Goal: Communication & Community: Answer question/provide support

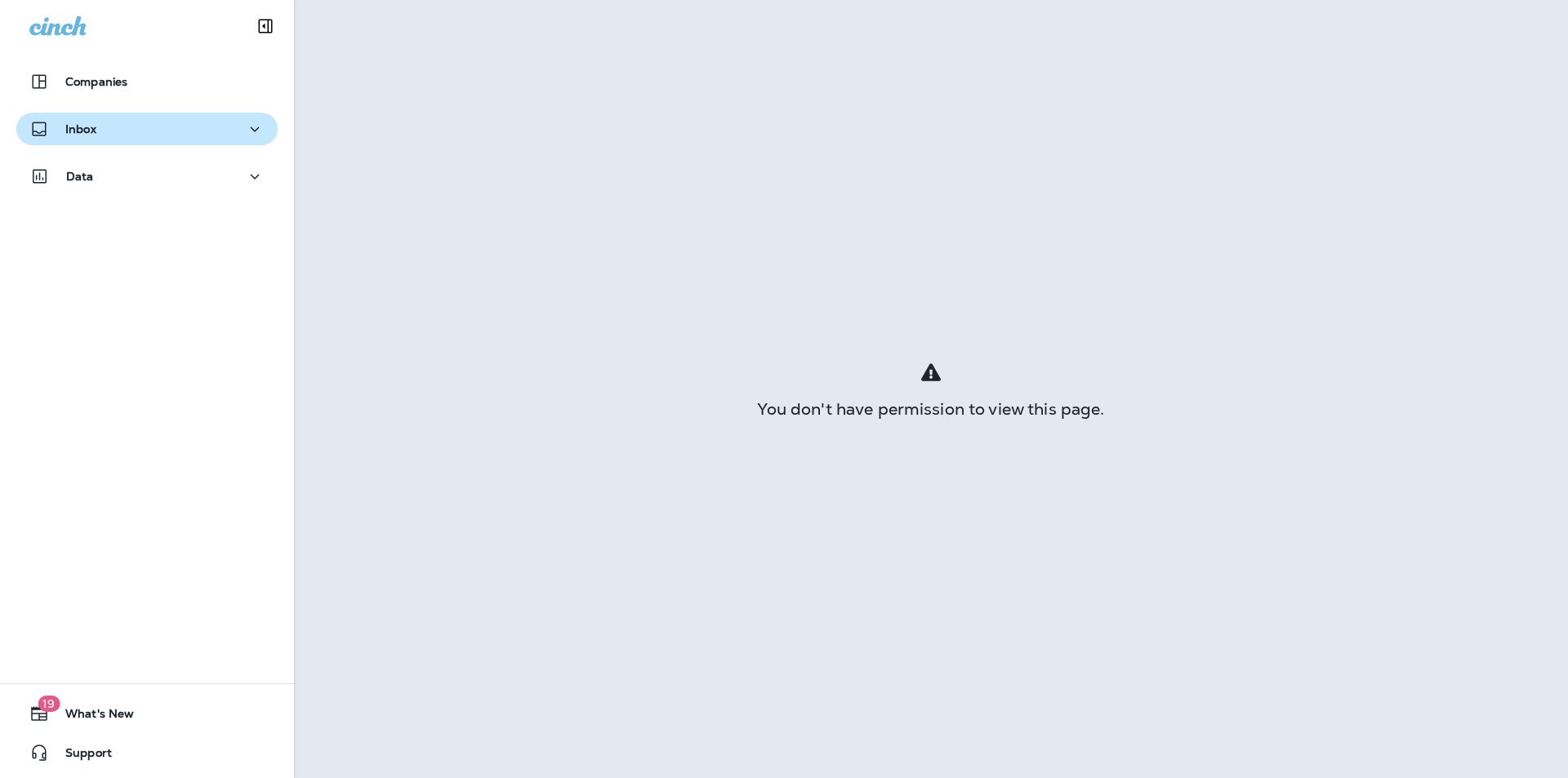
click at [95, 135] on p "Inbox" at bounding box center [81, 129] width 31 height 13
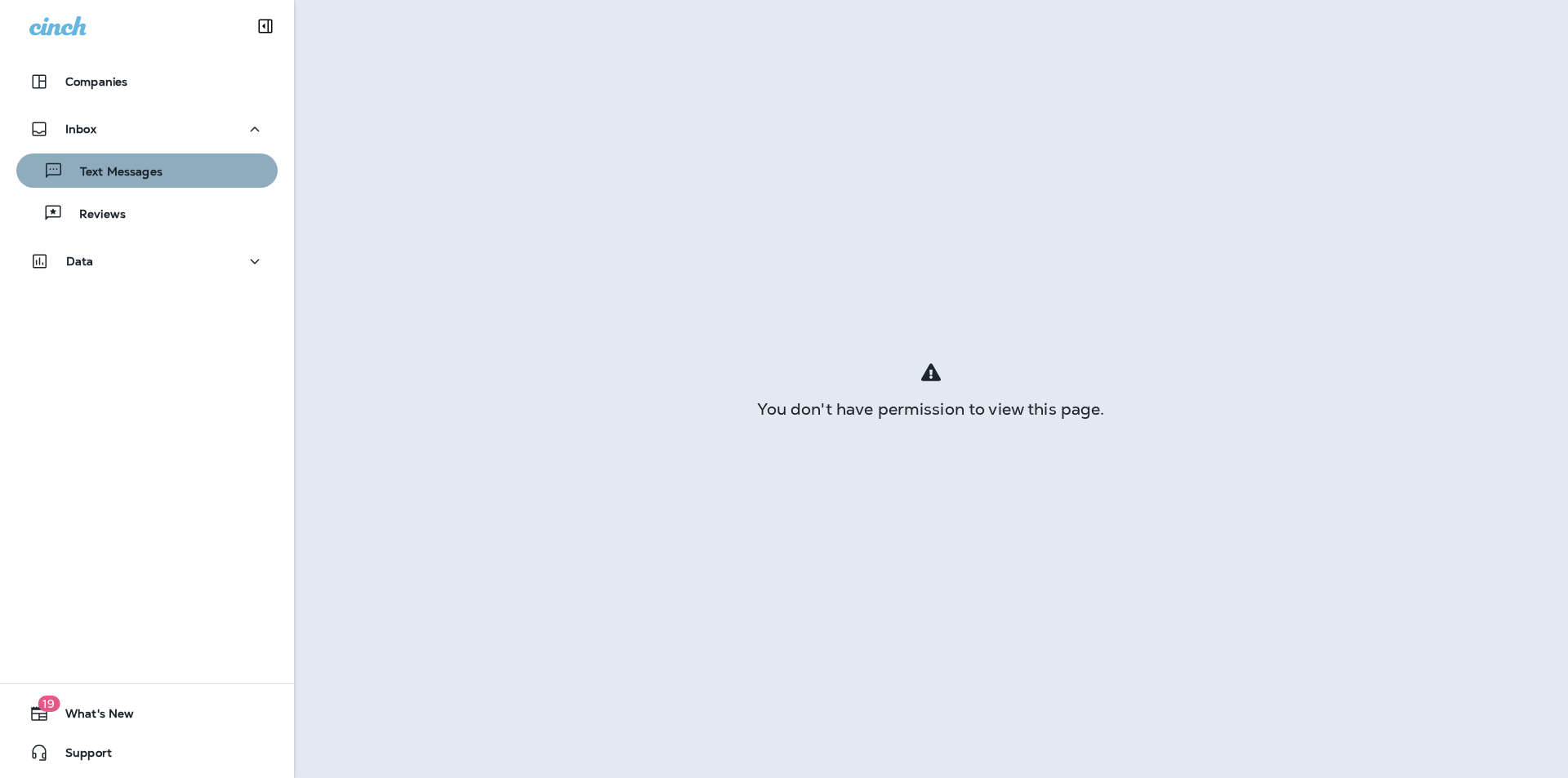
click at [172, 174] on div "Text Messages" at bounding box center [147, 170] width 248 height 24
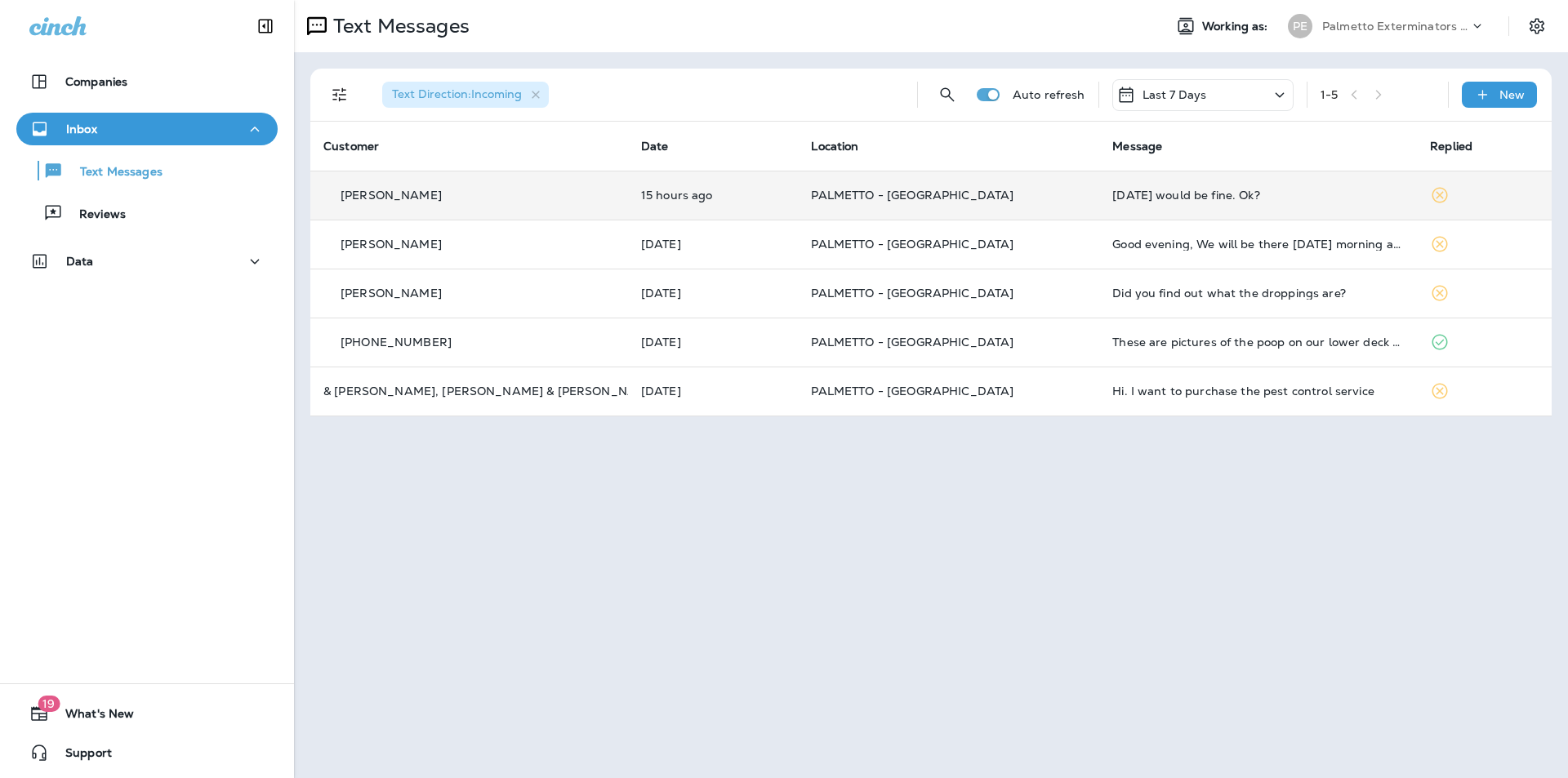
click at [851, 180] on td "PALMETTO - [GEOGRAPHIC_DATA]" at bounding box center [948, 194] width 301 height 49
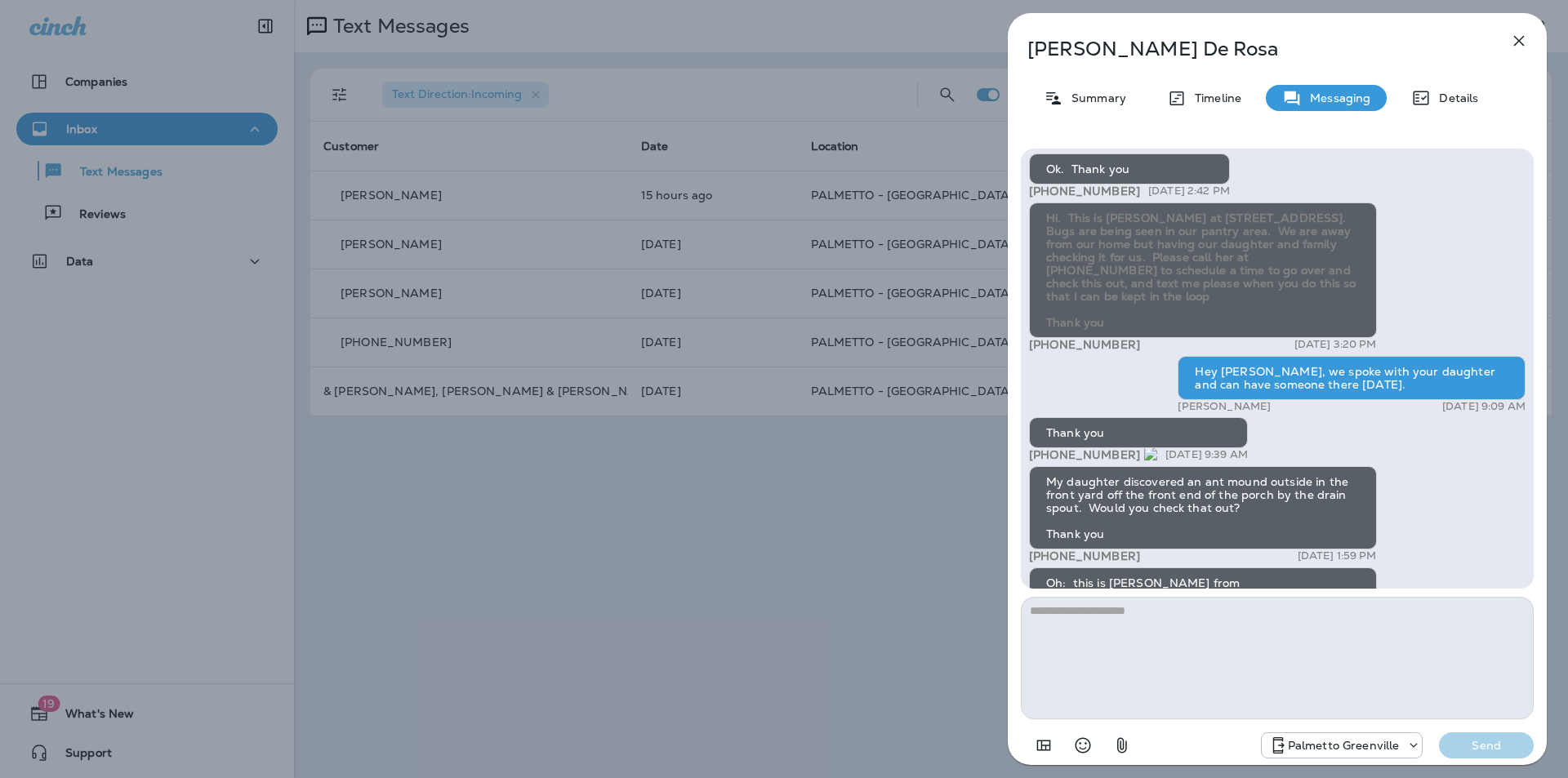
scroll to position [-245, 0]
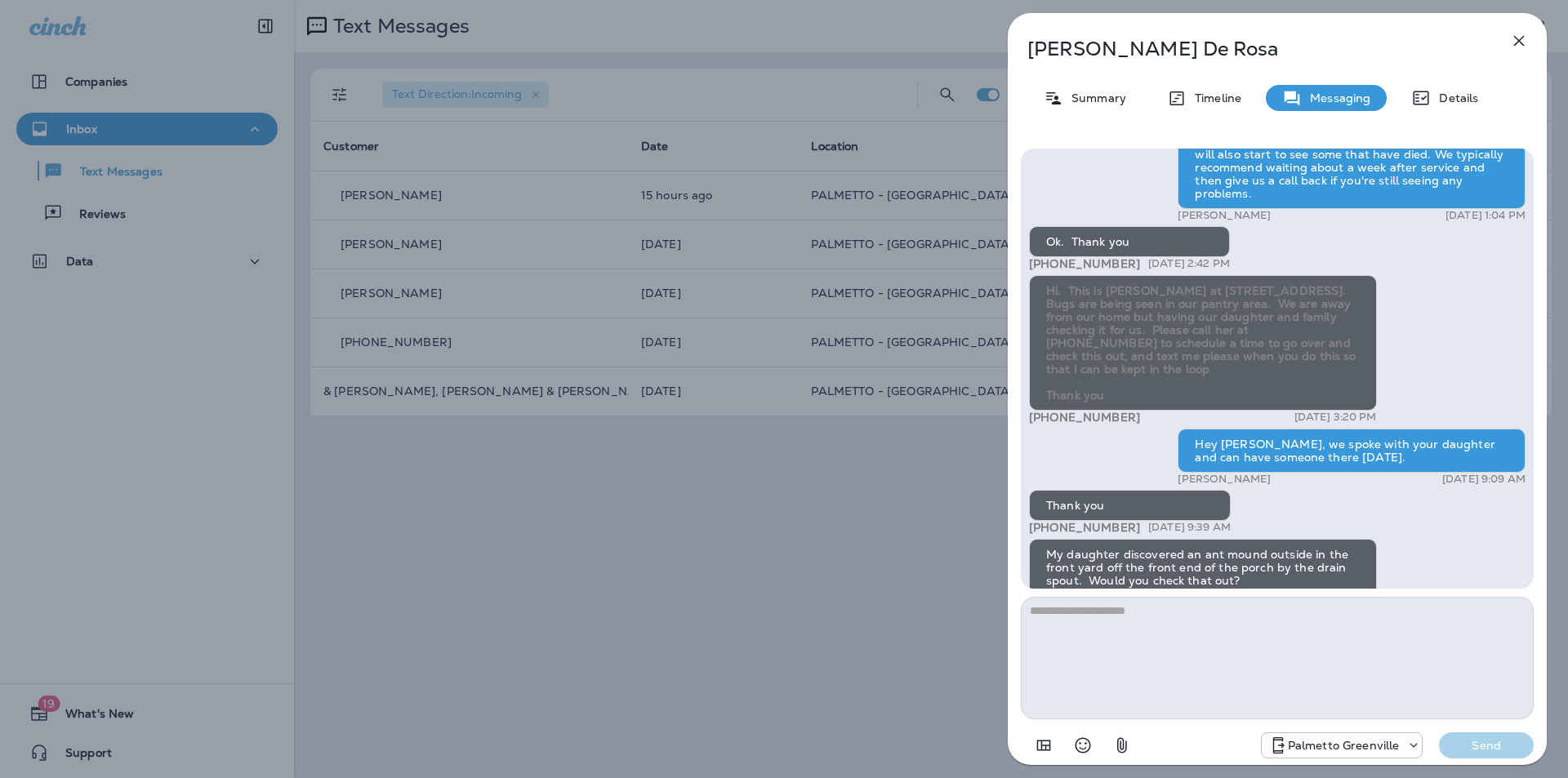
click at [1528, 42] on icon "button" at bounding box center [1519, 40] width 19 height 19
